Goal: Task Accomplishment & Management: Use online tool/utility

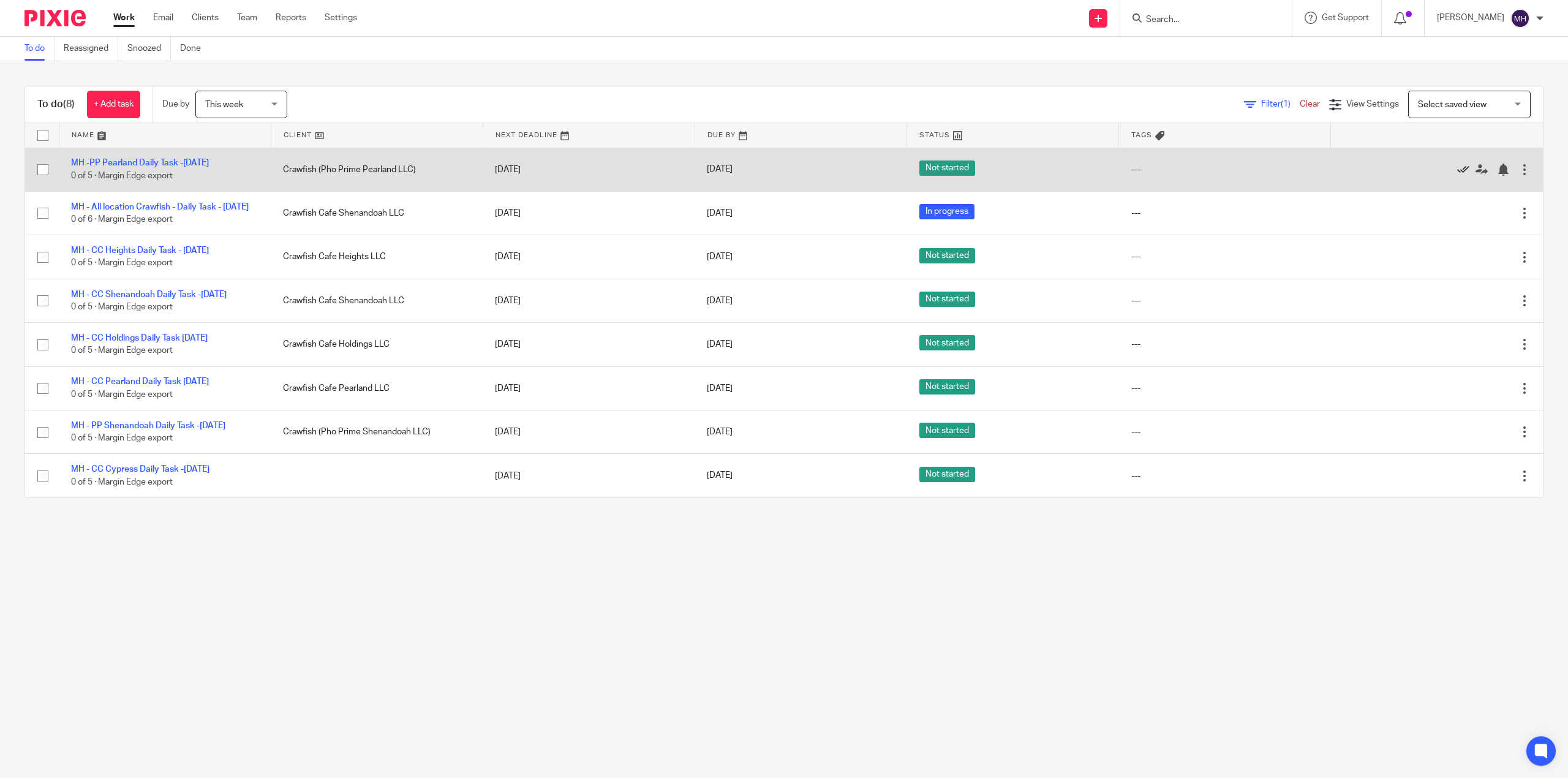
click at [1457, 170] on icon at bounding box center [1463, 169] width 12 height 12
click at [1457, 172] on icon at bounding box center [1463, 169] width 12 height 12
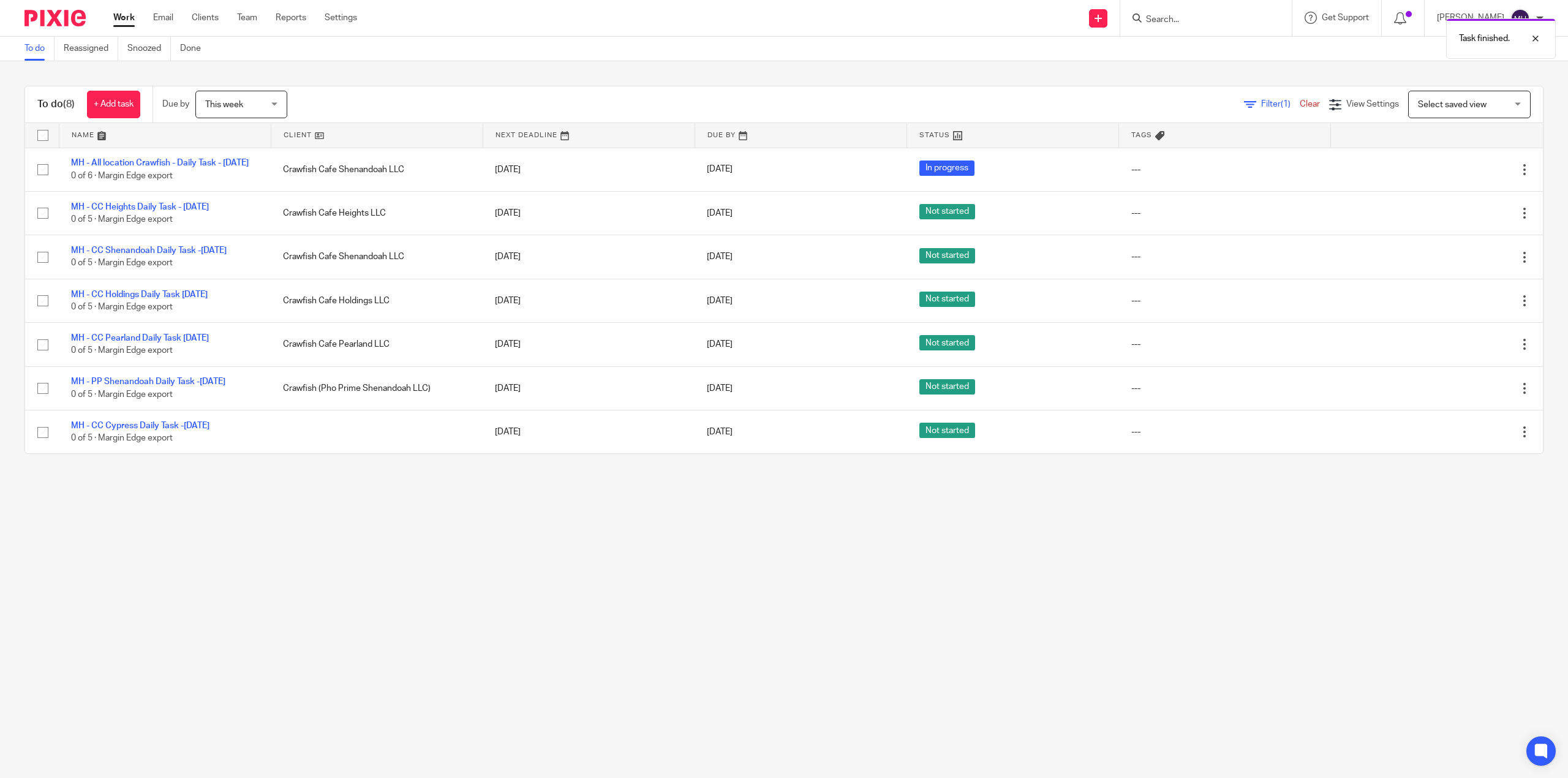
click at [1457, 172] on icon at bounding box center [1463, 169] width 12 height 12
click at [1457, 207] on icon at bounding box center [1463, 213] width 12 height 12
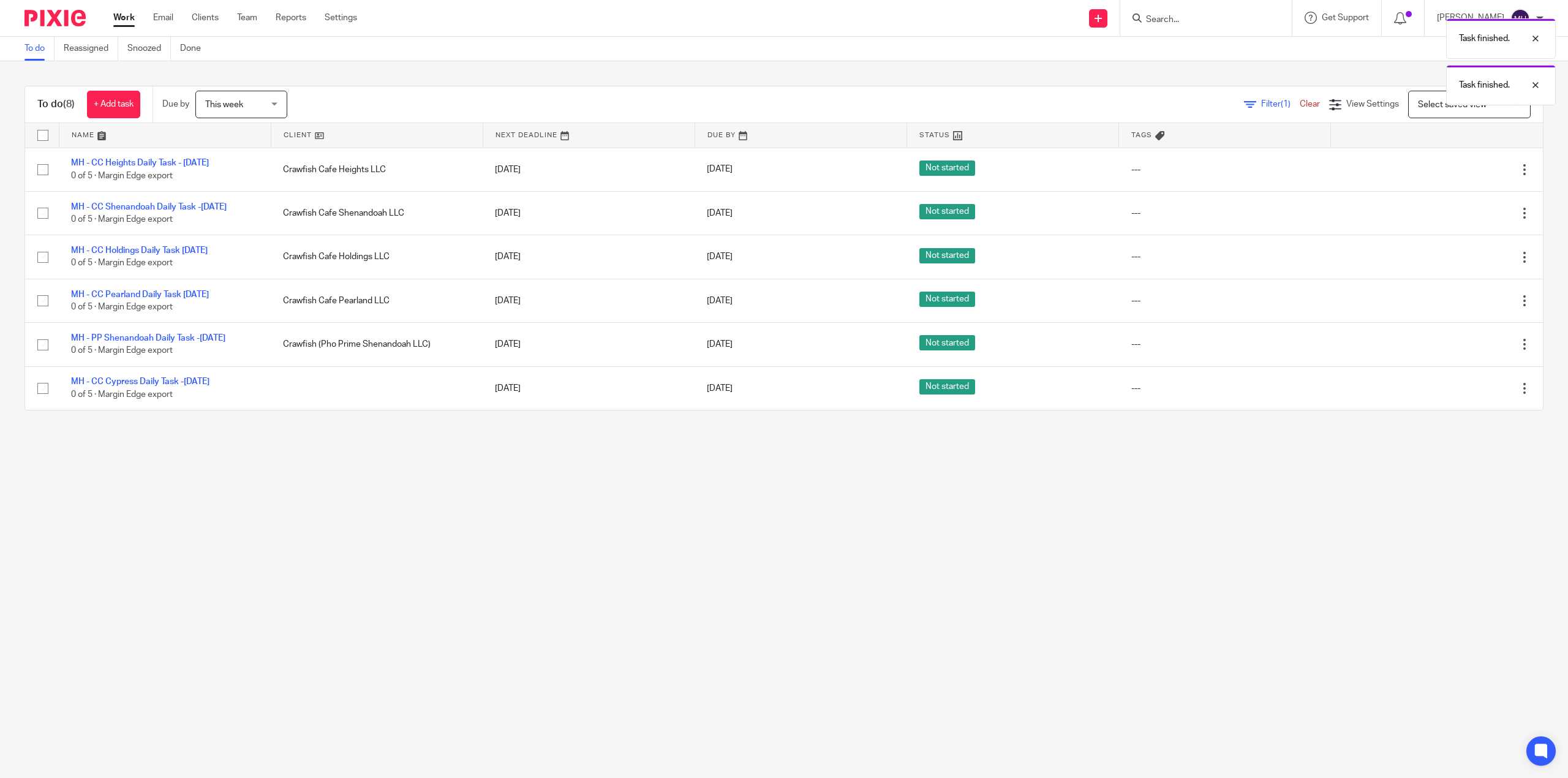
click at [1457, 172] on icon at bounding box center [1463, 169] width 12 height 12
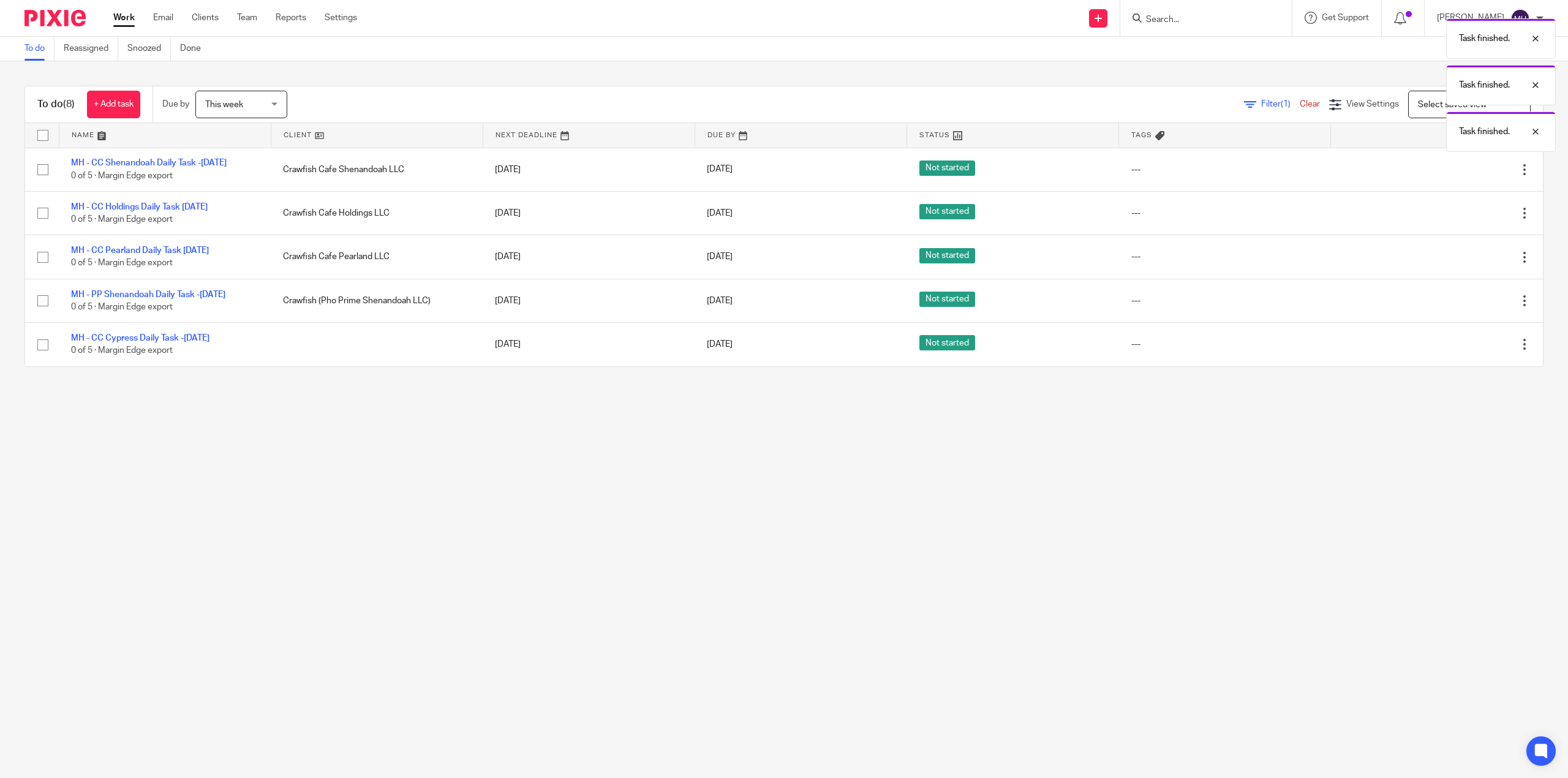
click at [1457, 172] on icon at bounding box center [1463, 169] width 12 height 12
click at [1439, 152] on div "Task finished. Task finished. Task finished." at bounding box center [1170, 82] width 772 height 140
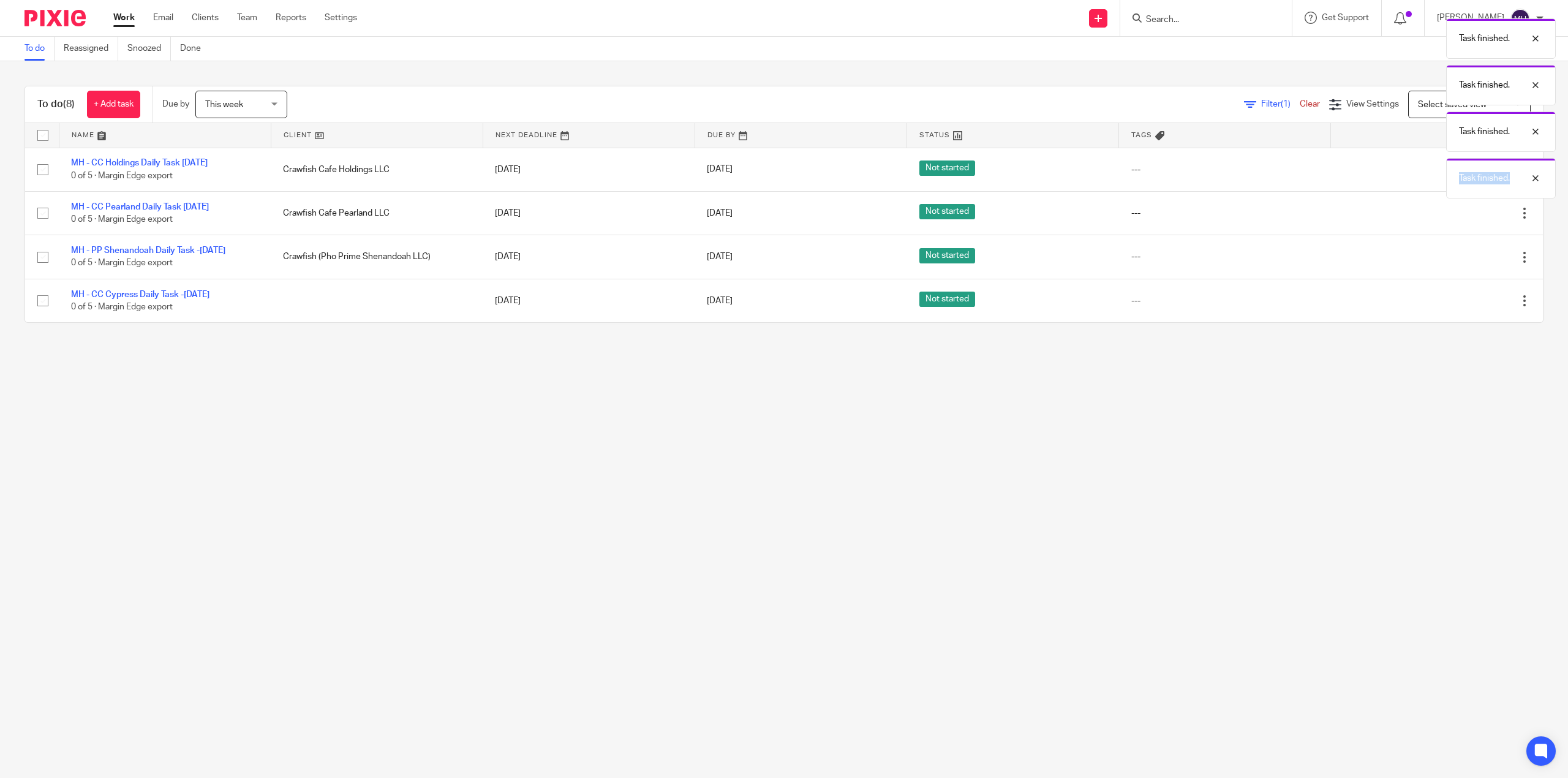
click at [1439, 172] on div "Task finished. Task finished. Task finished. Task finished." at bounding box center [1170, 105] width 772 height 186
click at [1430, 179] on div "Task finished. Task finished. Task finished. Task finished." at bounding box center [1170, 105] width 772 height 186
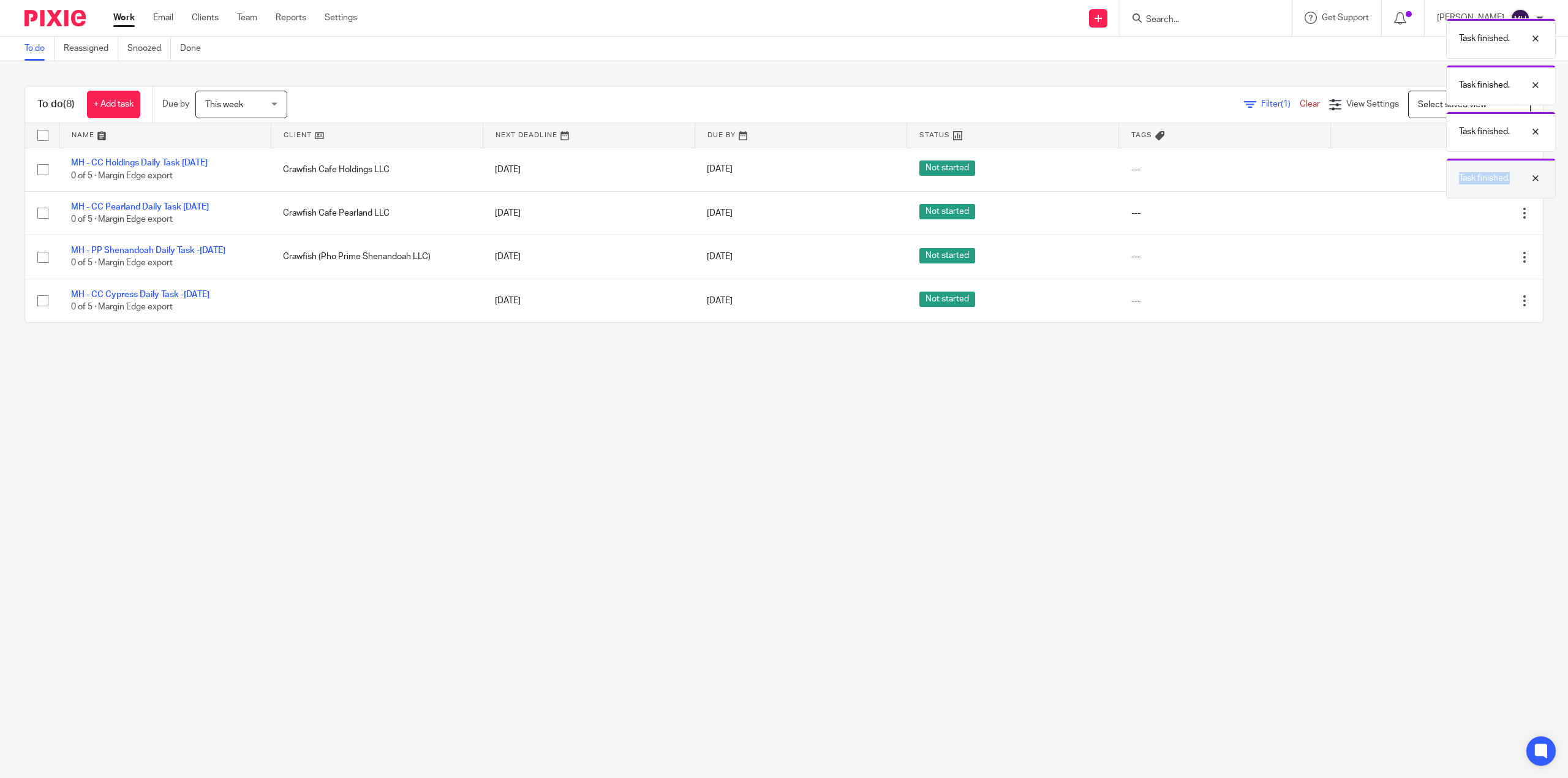
click at [1539, 178] on div at bounding box center [1525, 178] width 33 height 15
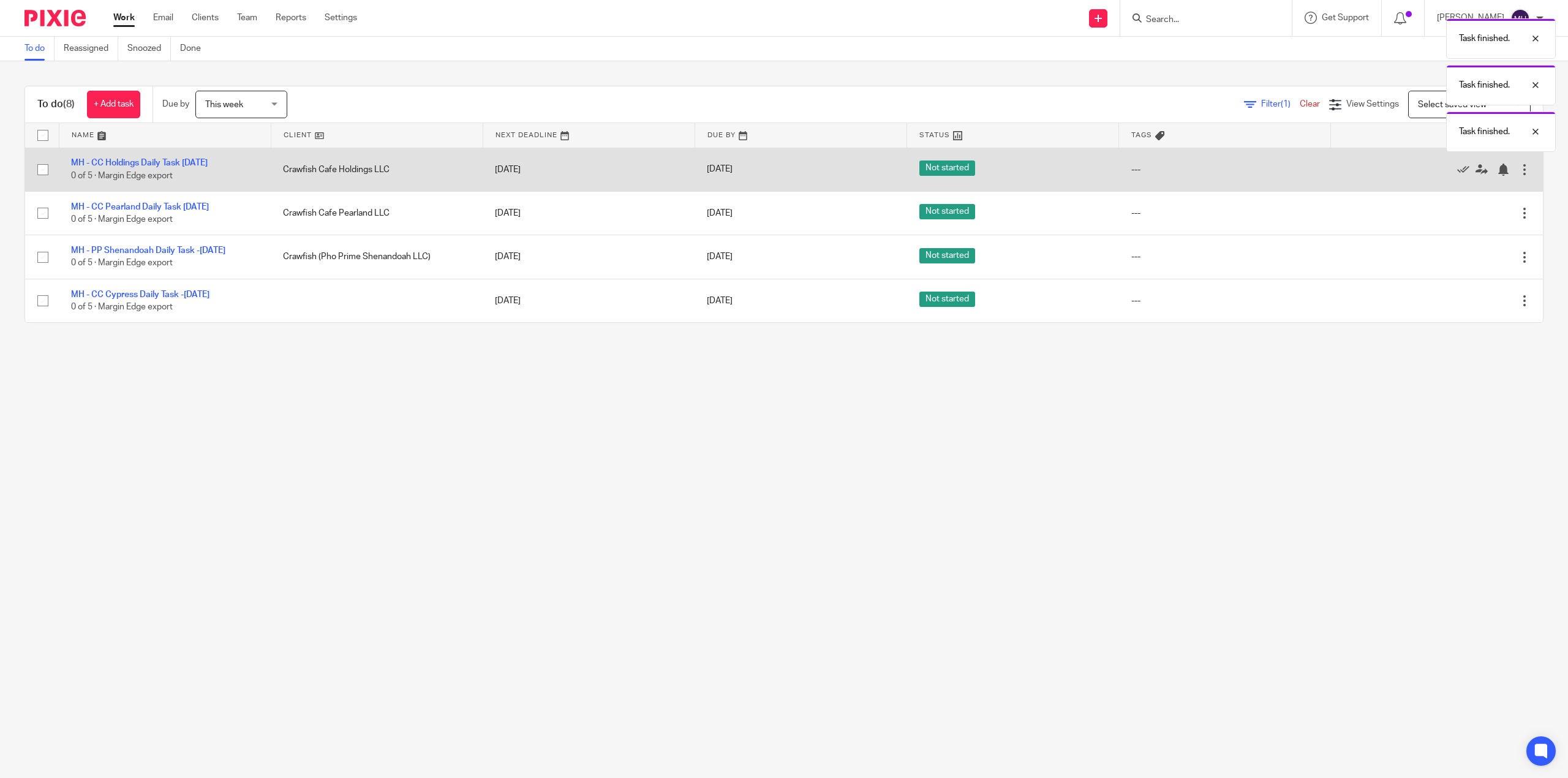
click at [1430, 172] on div at bounding box center [1430, 169] width 176 height 12
click at [1431, 172] on div at bounding box center [1430, 169] width 176 height 12
click at [1457, 172] on icon at bounding box center [1463, 169] width 12 height 12
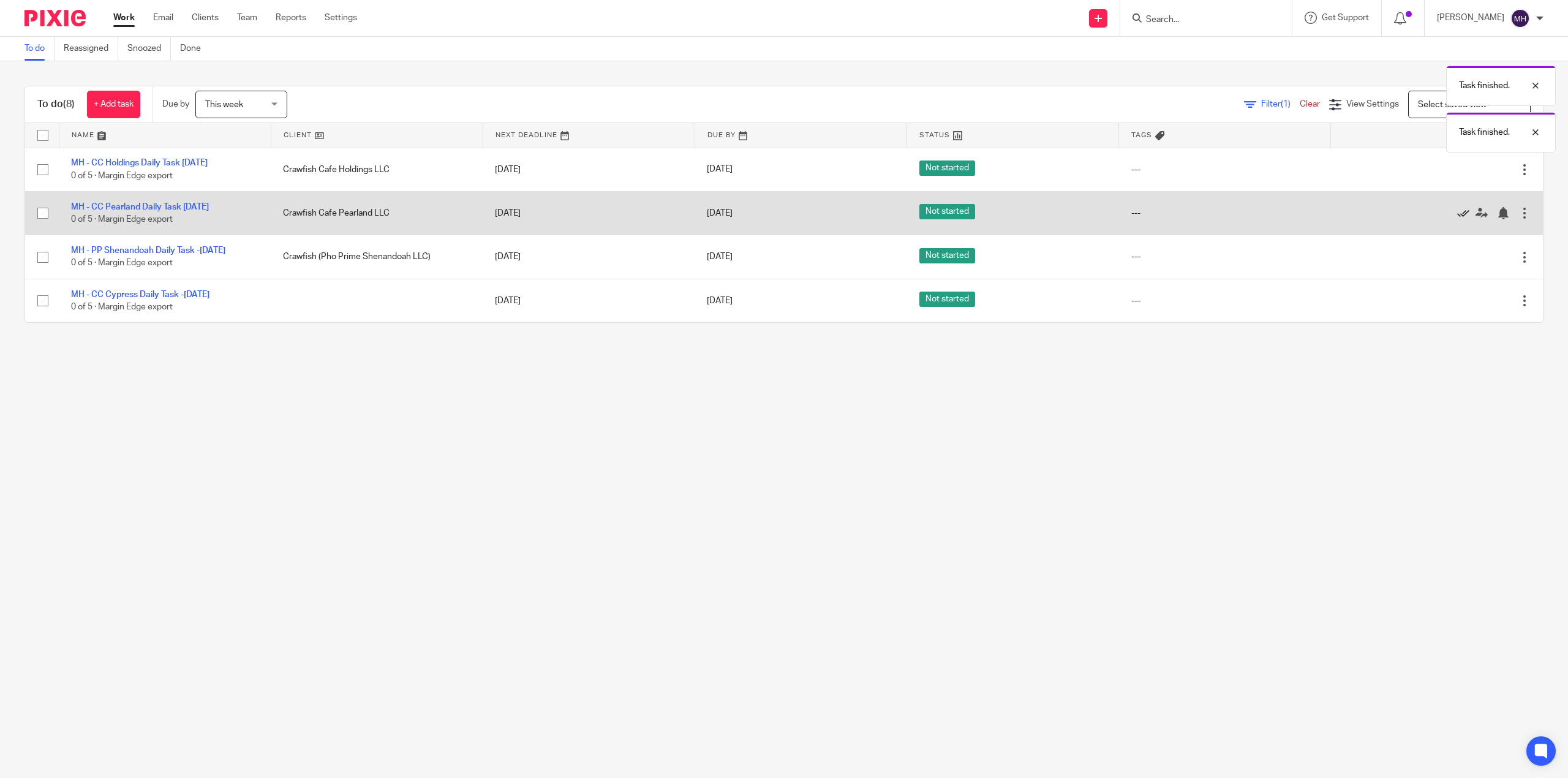
click at [1457, 172] on icon at bounding box center [1463, 169] width 12 height 12
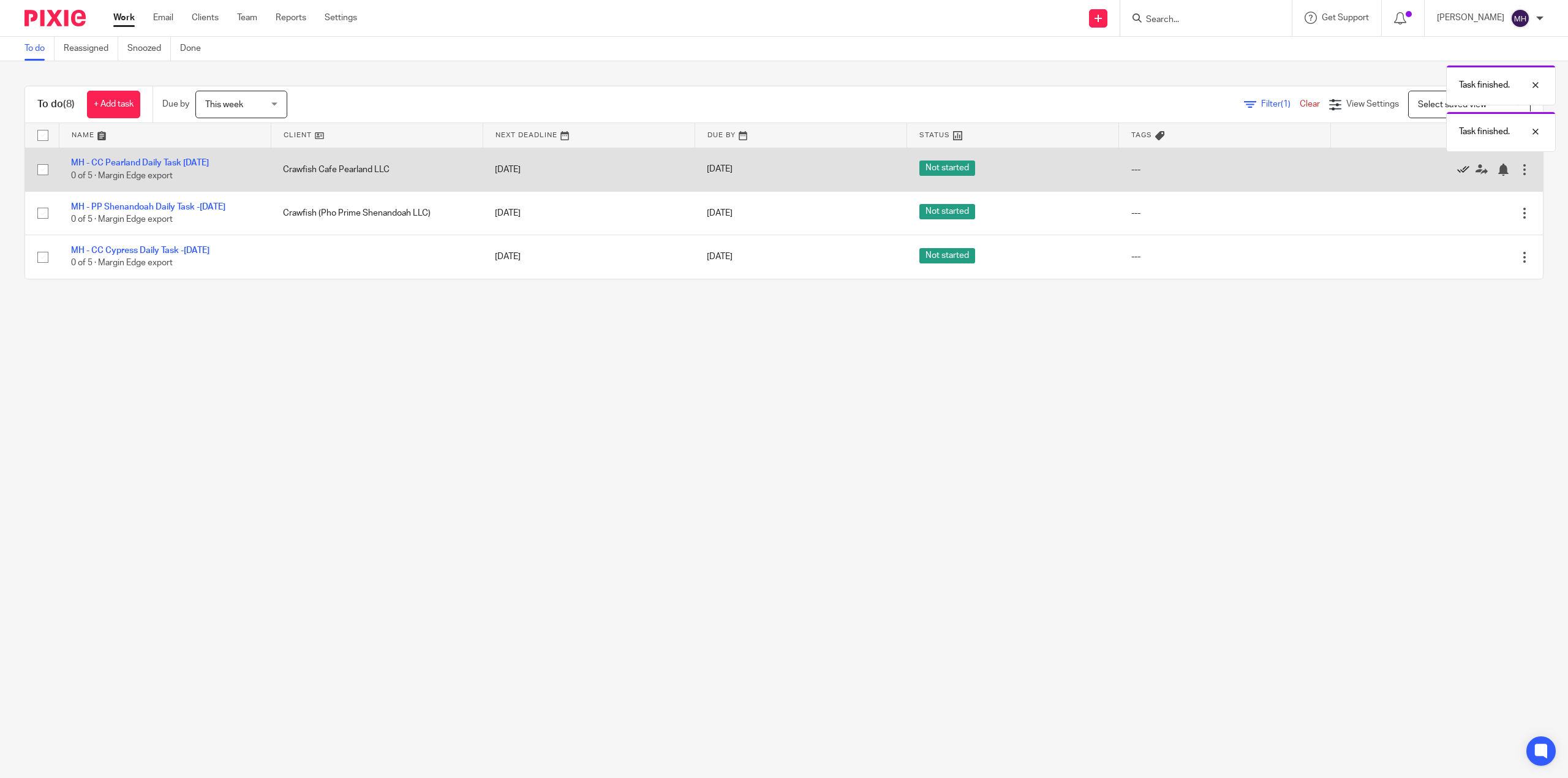
click at [1457, 172] on icon at bounding box center [1463, 169] width 12 height 12
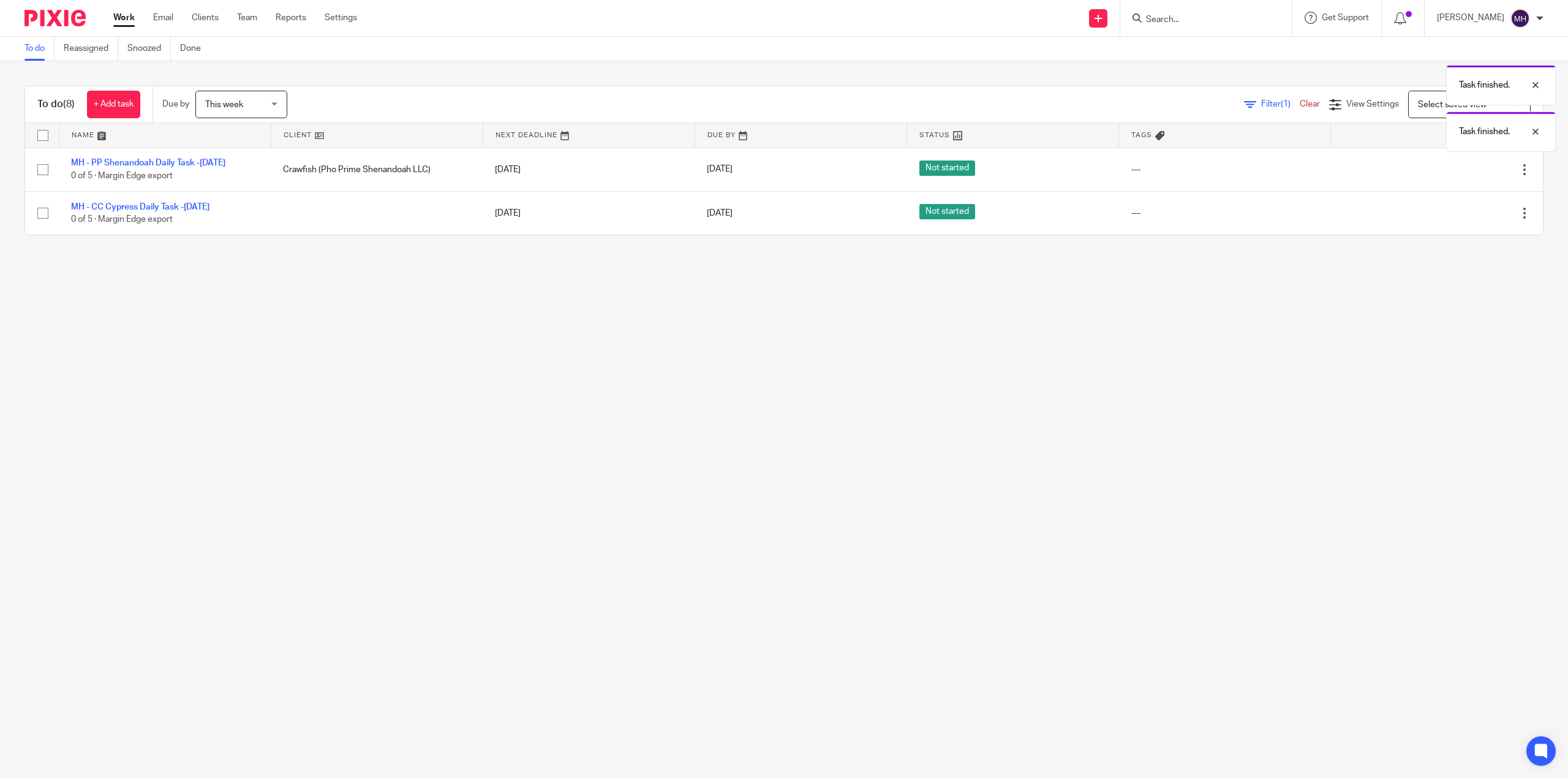
click at [1457, 172] on icon at bounding box center [1463, 169] width 12 height 12
click at [1457, 207] on icon at bounding box center [1463, 213] width 12 height 12
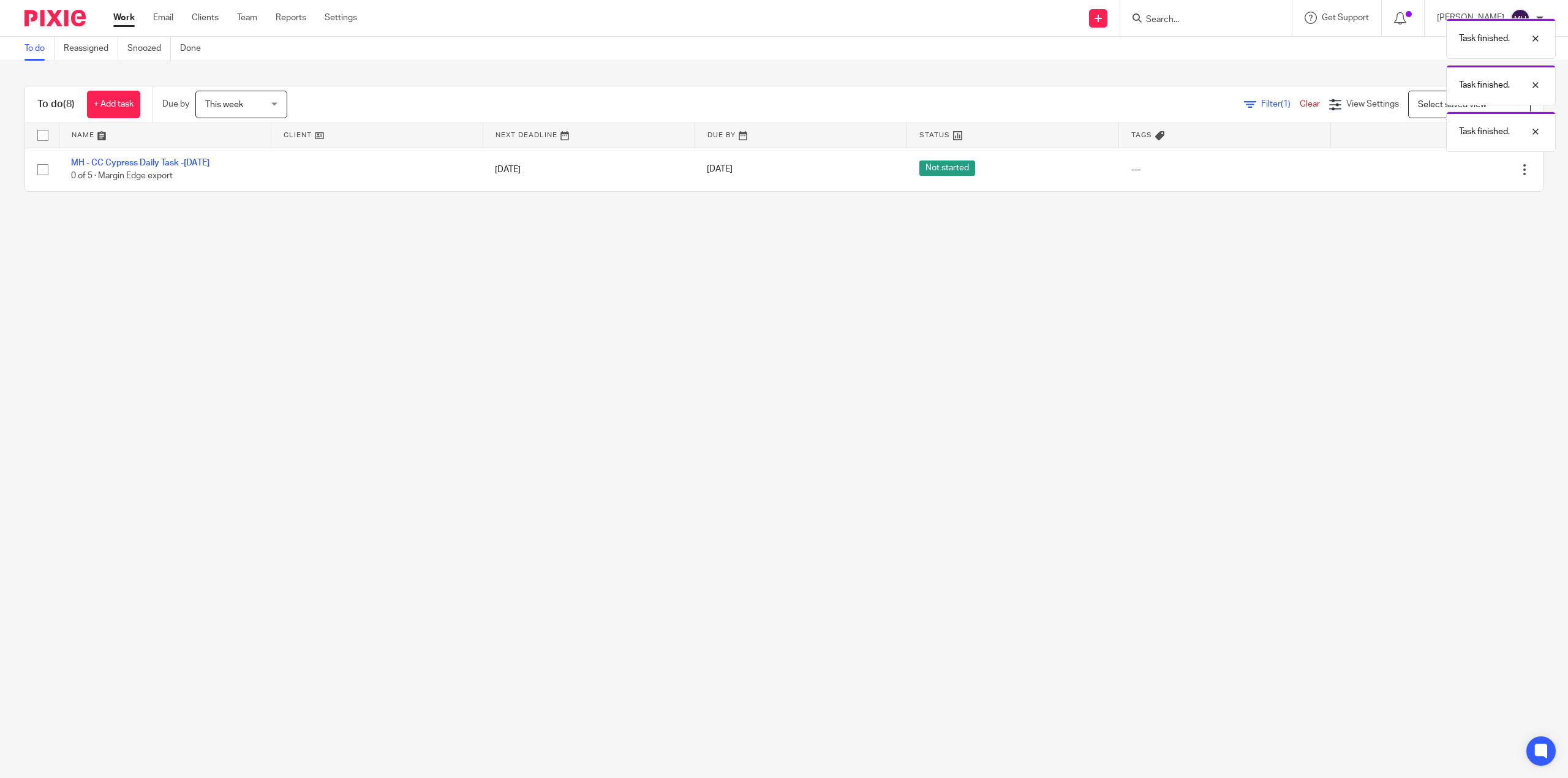
click at [1457, 172] on icon at bounding box center [1463, 169] width 12 height 12
